Goal: Task Accomplishment & Management: Manage account settings

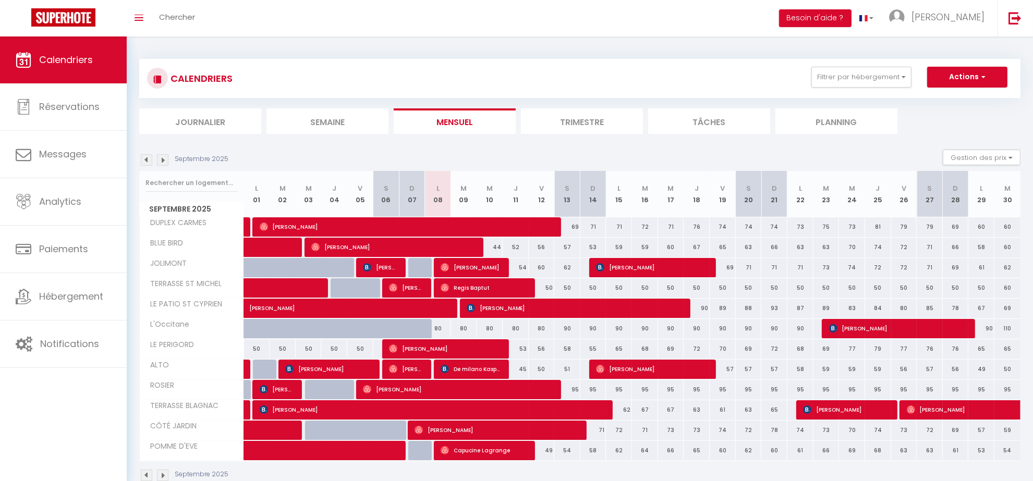
scroll to position [37, 0]
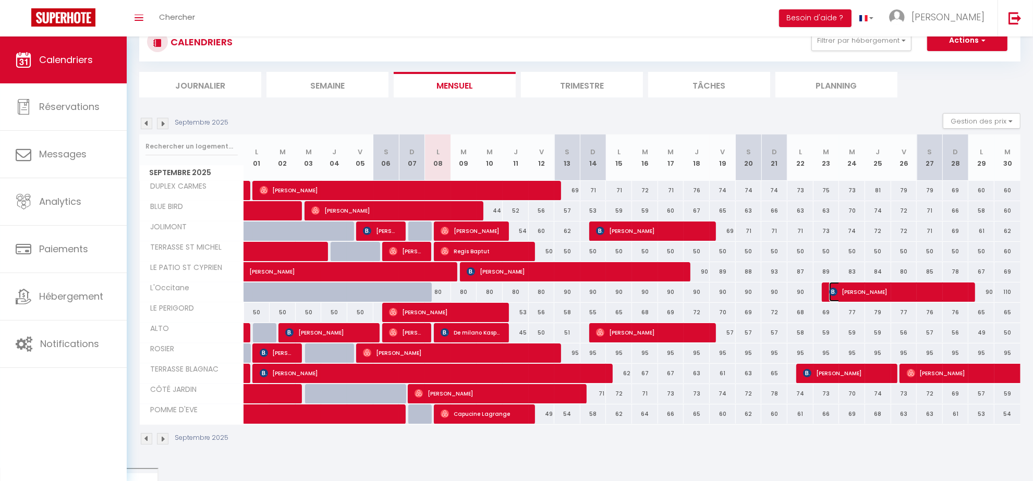
click at [905, 289] on span "[PERSON_NAME]" at bounding box center [898, 292] width 139 height 20
select select "OK"
select select "KO"
select select "0"
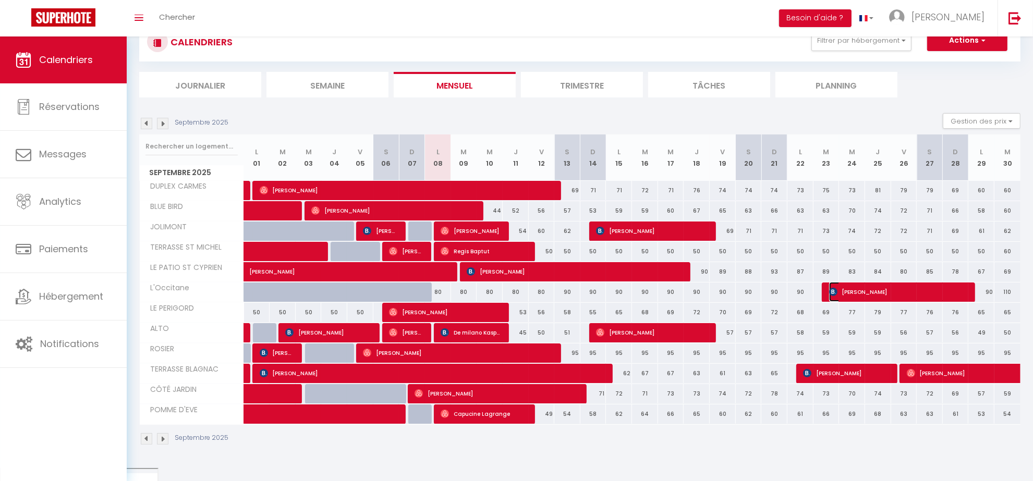
select select "1"
select select
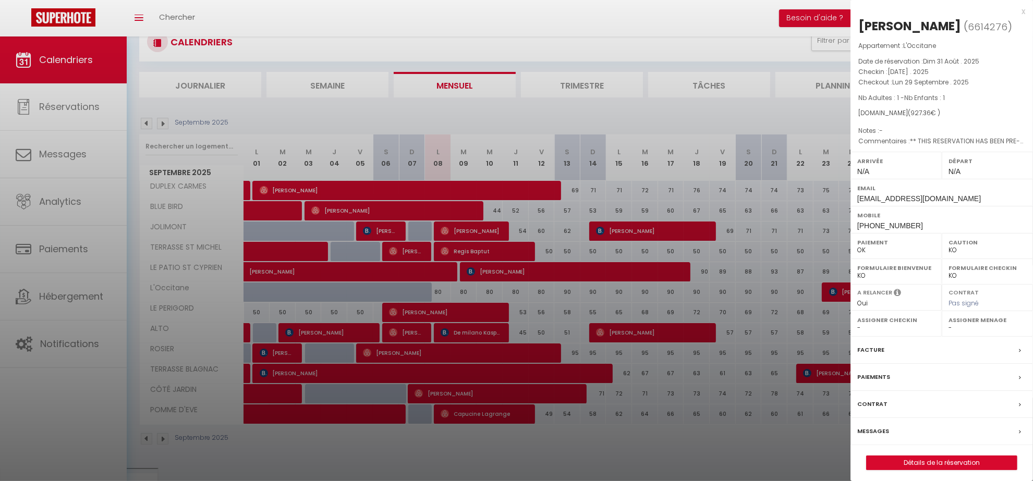
click at [1024, 9] on div "x" at bounding box center [938, 11] width 175 height 13
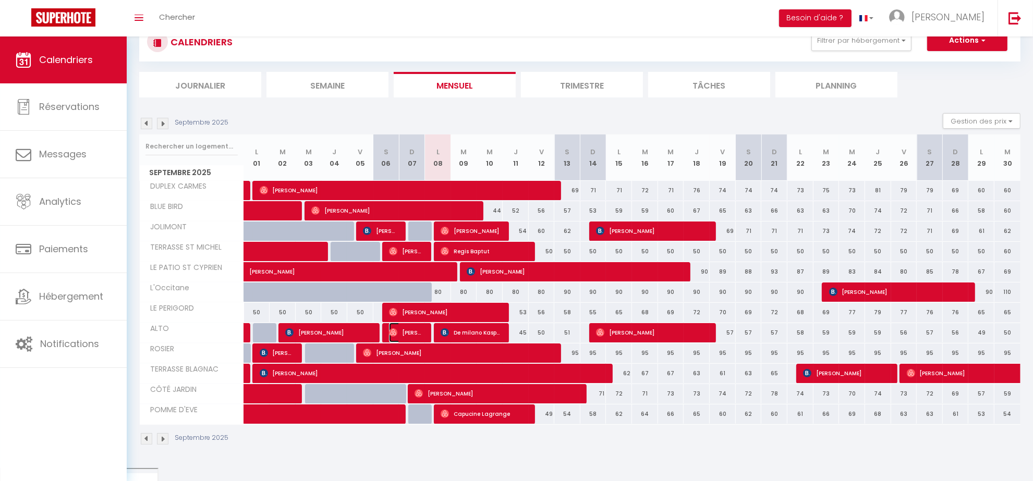
click at [412, 334] on span "[PERSON_NAME]" at bounding box center [406, 333] width 35 height 20
select select "OK"
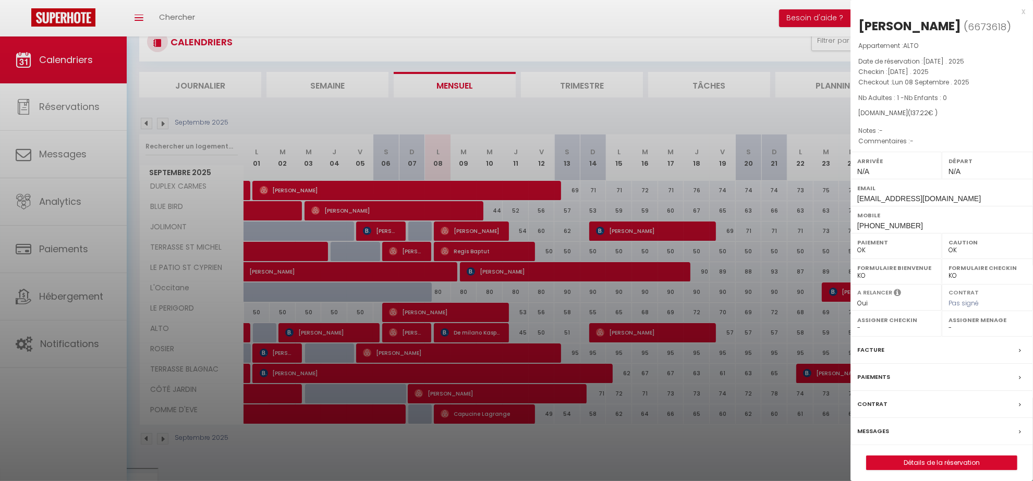
click at [872, 434] on label "Messages" at bounding box center [873, 431] width 32 height 11
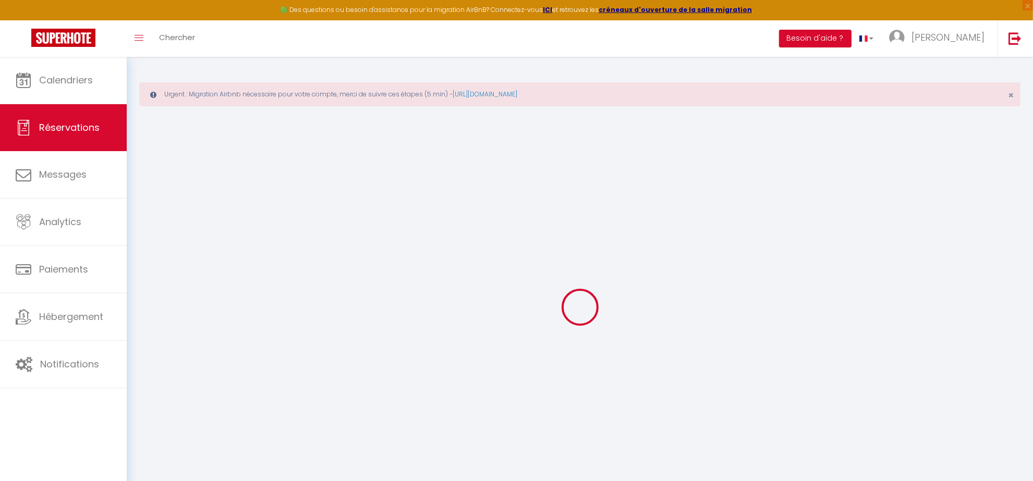
select select
checkbox input "false"
select select
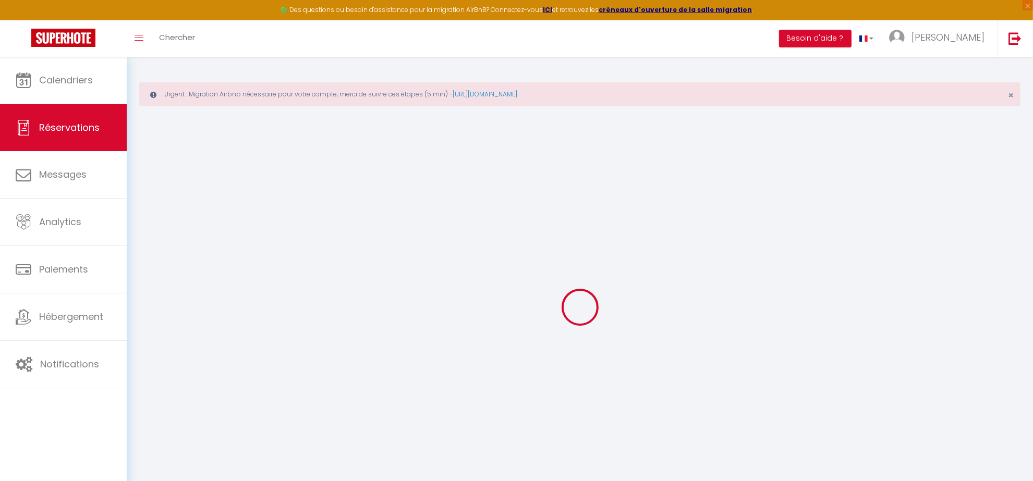
select select
checkbox input "false"
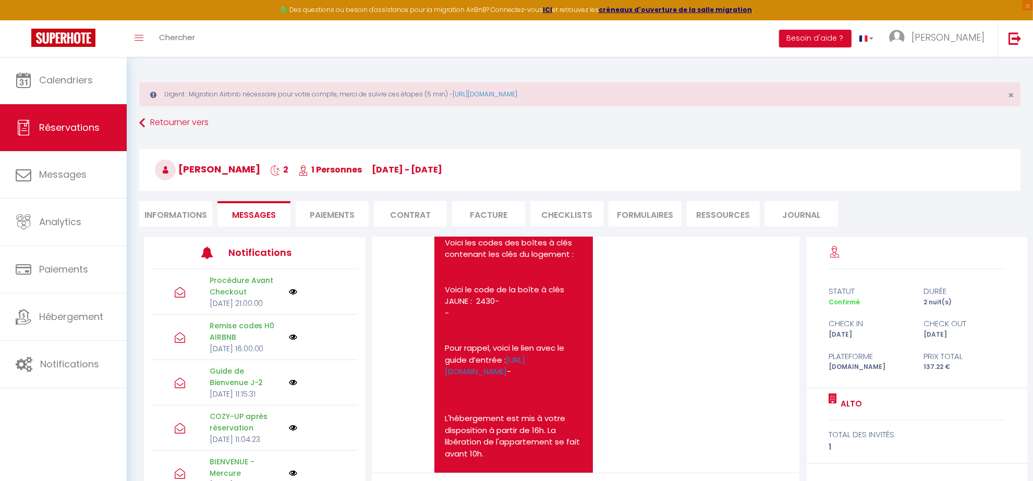
scroll to position [2898, 0]
